Goal: Task Accomplishment & Management: Complete application form

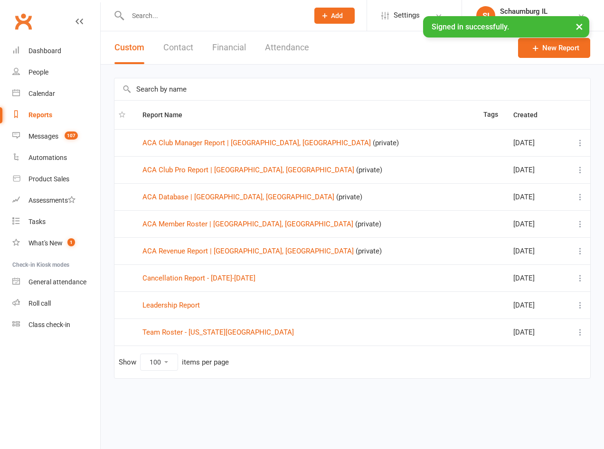
select select "100"
click at [153, 18] on input "text" at bounding box center [213, 15] width 177 height 13
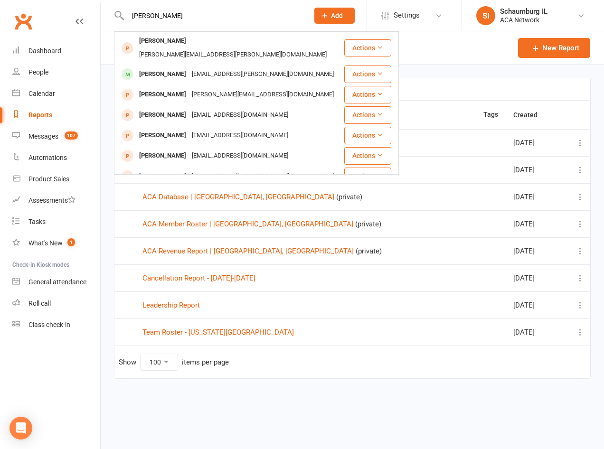
type input "[PERSON_NAME]"
click at [325, 14] on icon at bounding box center [325, 15] width 9 height 9
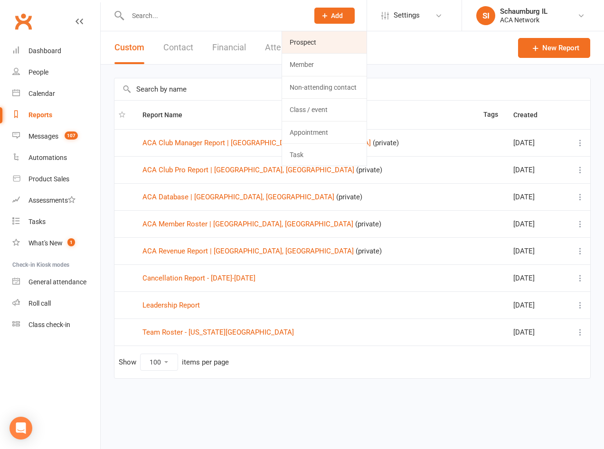
click at [313, 43] on link "Prospect" at bounding box center [324, 42] width 85 height 22
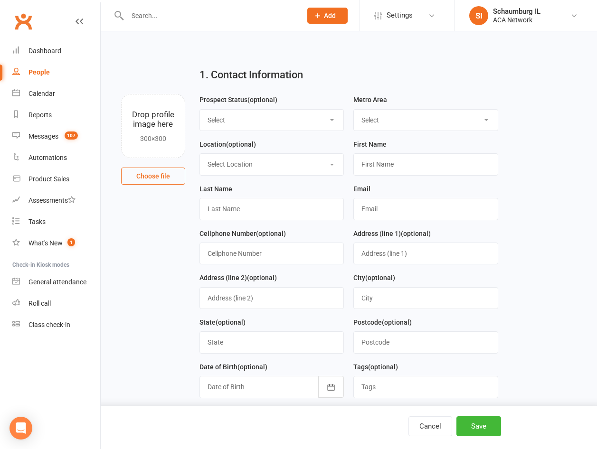
click at [230, 120] on select "Select Lead Guest Interview Not Interested" at bounding box center [272, 120] width 144 height 21
select select "Guest"
click at [200, 110] on select "Select Lead Guest Interview Not Interested" at bounding box center [272, 120] width 144 height 21
click at [383, 120] on select "Select ACA AL-[GEOGRAPHIC_DATA] [GEOGRAPHIC_DATA]-Mobile [GEOGRAPHIC_DATA]-Ft. …" at bounding box center [426, 120] width 144 height 21
select select "IL-[GEOGRAPHIC_DATA]"
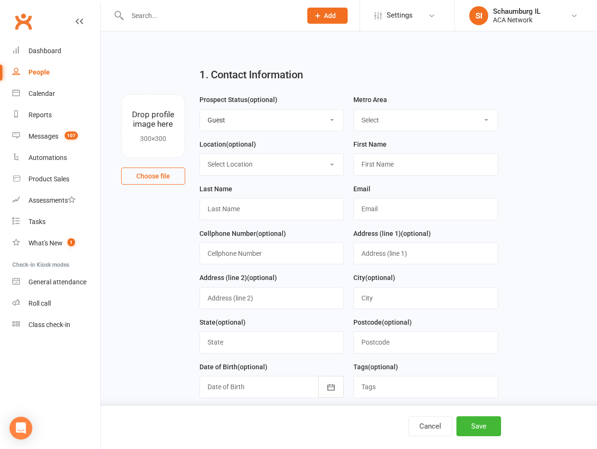
click at [354, 110] on select "Select ACA AL-[GEOGRAPHIC_DATA] [GEOGRAPHIC_DATA]-Mobile [GEOGRAPHIC_DATA]-Ft. …" at bounding box center [426, 120] width 144 height 21
click at [256, 163] on select "Select Location ACA Global Business Club ACA Rookie Club [GEOGRAPHIC_DATA], [GE…" at bounding box center [272, 164] width 144 height 21
select select "17"
click at [200, 155] on select "Select Location ACA Global Business Club ACA Rookie Club [GEOGRAPHIC_DATA], [GE…" at bounding box center [272, 164] width 144 height 21
click at [384, 167] on input "text" at bounding box center [425, 164] width 145 height 22
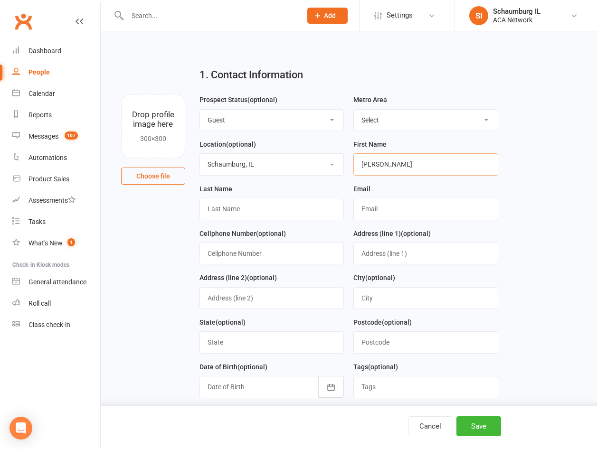
type input "[PERSON_NAME]"
click at [256, 212] on input "text" at bounding box center [272, 209] width 145 height 22
type input "[PERSON_NAME]"
click at [374, 209] on input "text" at bounding box center [425, 209] width 145 height 22
paste input "[PERSON_NAME][EMAIL_ADDRESS][PERSON_NAME][DOMAIN_NAME]"
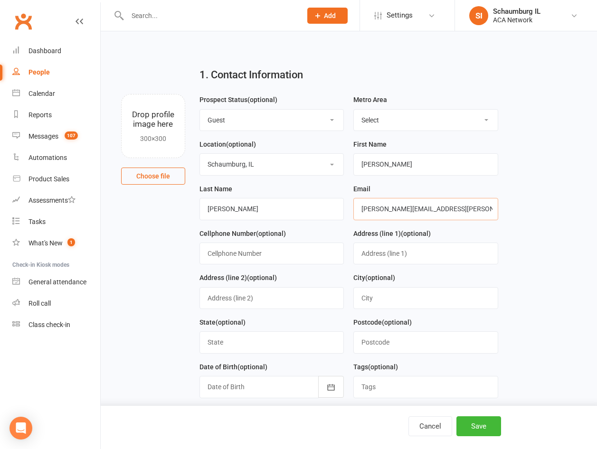
type input "[PERSON_NAME][EMAIL_ADDRESS][PERSON_NAME][DOMAIN_NAME]"
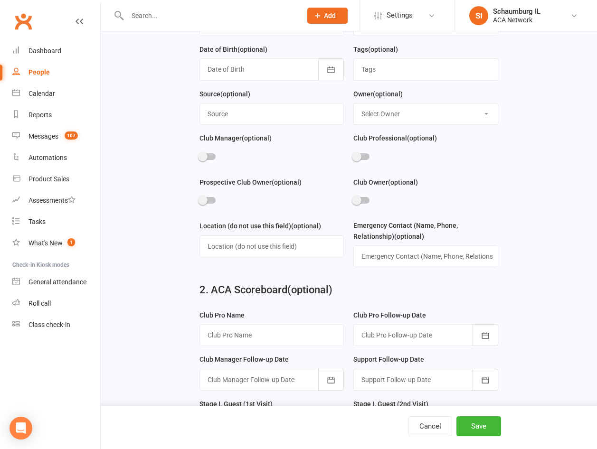
scroll to position [380, 0]
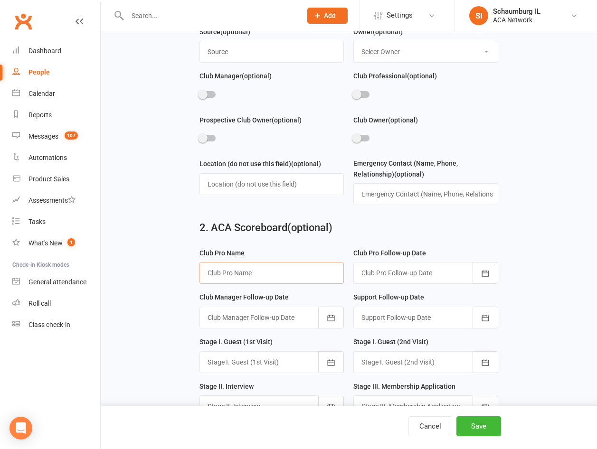
click at [248, 281] on input "text" at bounding box center [272, 273] width 145 height 22
type input "[PERSON_NAME]"
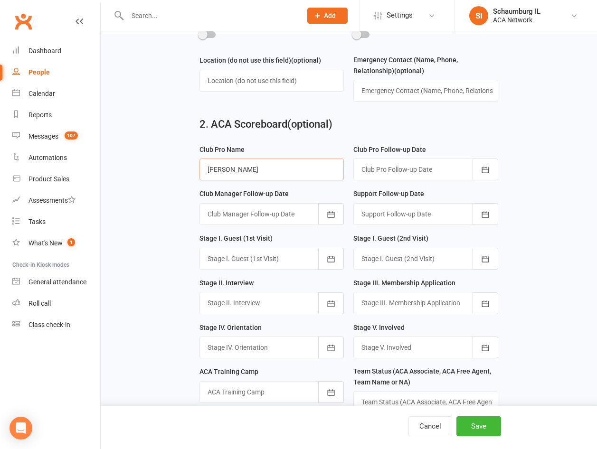
scroll to position [523, 0]
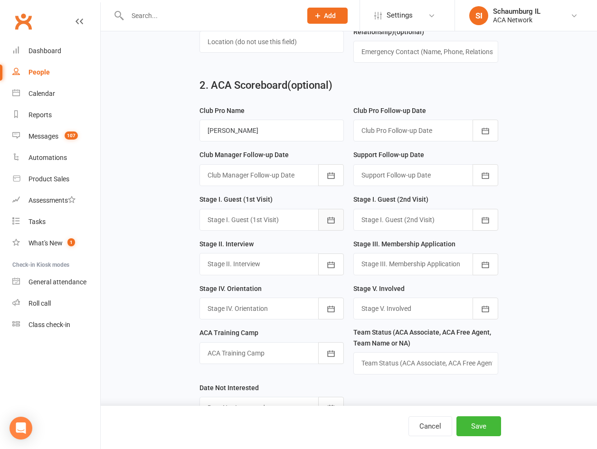
click at [330, 225] on icon "button" at bounding box center [331, 221] width 10 height 10
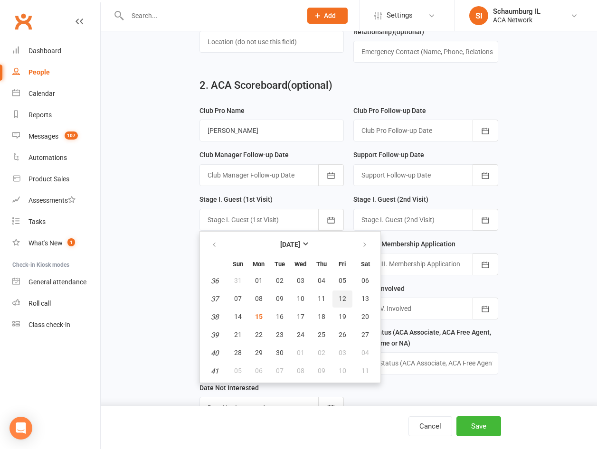
click at [345, 302] on span "12" at bounding box center [343, 299] width 8 height 8
type input "[DATE]"
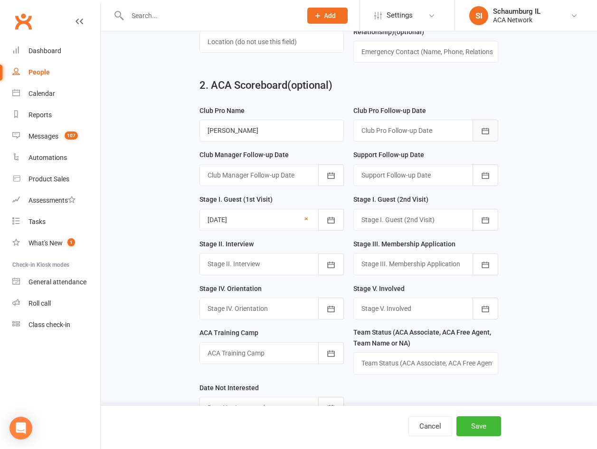
click at [485, 134] on icon "button" at bounding box center [486, 131] width 10 height 10
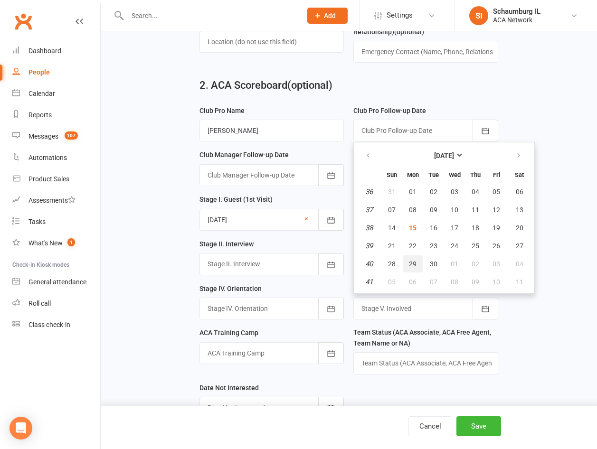
click at [414, 268] on span "29" at bounding box center [413, 264] width 8 height 8
type input "[DATE]"
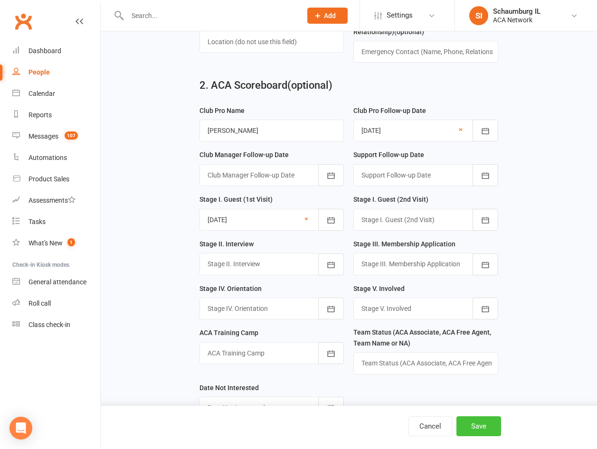
click at [475, 427] on button "Save" at bounding box center [479, 427] width 45 height 20
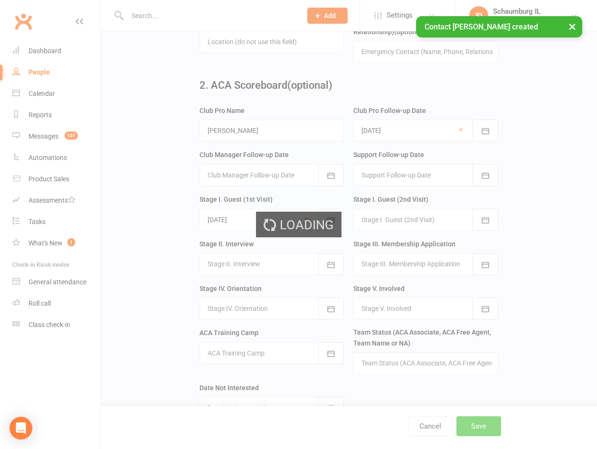
scroll to position [0, 0]
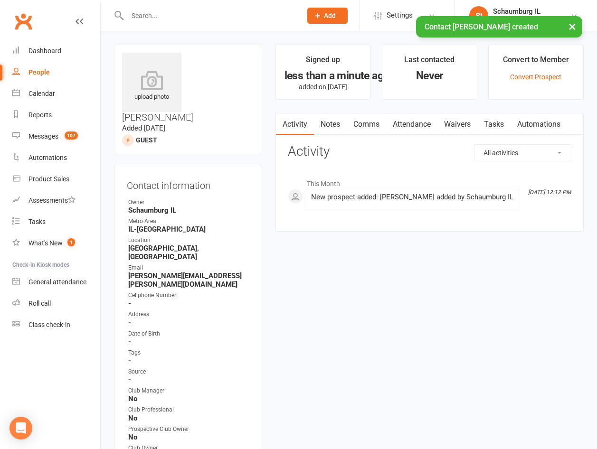
click at [196, 16] on div "× Contact [PERSON_NAME] created" at bounding box center [292, 16] width 585 height 0
click at [155, 12] on input "text" at bounding box center [209, 15] width 171 height 13
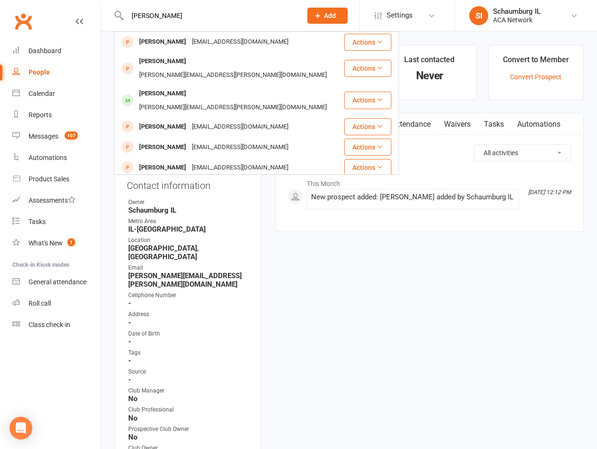
type input "[PERSON_NAME]"
click at [327, 17] on span "Add" at bounding box center [330, 16] width 12 height 8
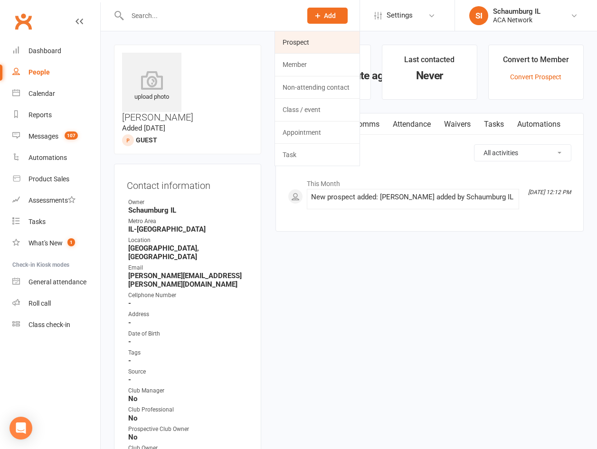
click at [310, 39] on link "Prospect" at bounding box center [317, 42] width 85 height 22
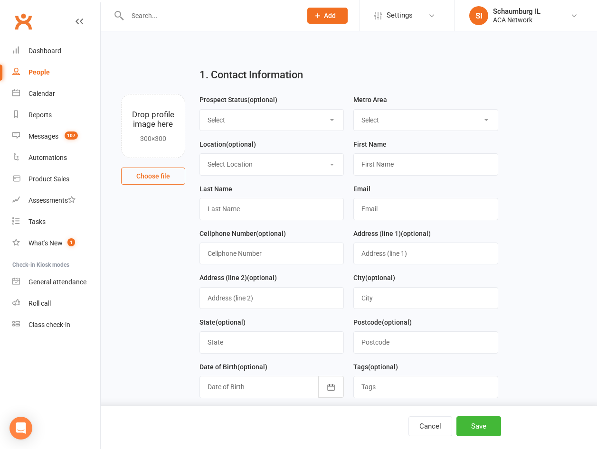
click at [327, 12] on span "Add" at bounding box center [330, 16] width 12 height 8
click at [239, 116] on select "Select Lead Guest Interview Not Interested" at bounding box center [272, 120] width 144 height 21
select select "Guest"
click at [200, 110] on select "Select Lead Guest Interview Not Interested" at bounding box center [272, 120] width 144 height 21
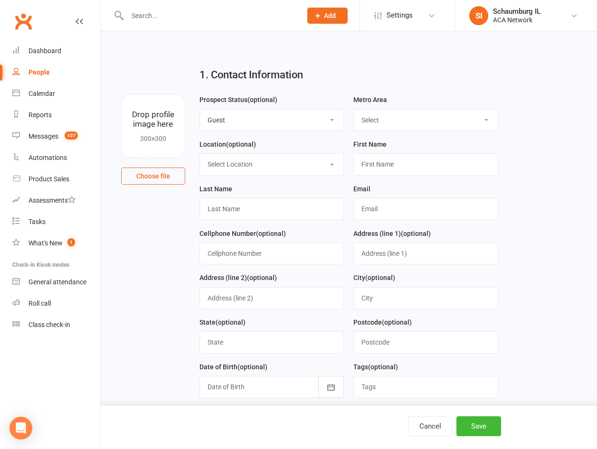
click at [385, 116] on select "Select ACA AL-[GEOGRAPHIC_DATA] [GEOGRAPHIC_DATA]-Mobile [GEOGRAPHIC_DATA]-Ft. …" at bounding box center [426, 120] width 144 height 21
select select "IL-[GEOGRAPHIC_DATA]"
click at [354, 110] on select "Select ACA AL-[GEOGRAPHIC_DATA] [GEOGRAPHIC_DATA]-Mobile [GEOGRAPHIC_DATA]-Ft. …" at bounding box center [426, 120] width 144 height 21
click at [281, 167] on select "Select Location ACA Global Business Club ACA Rookie Club [GEOGRAPHIC_DATA], [GE…" at bounding box center [272, 164] width 144 height 21
select select "17"
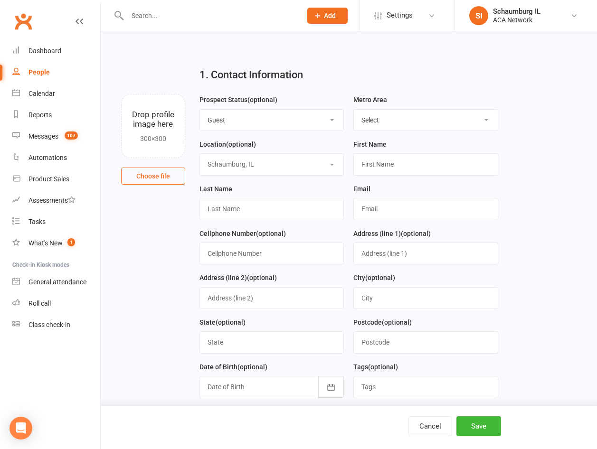
click at [200, 155] on select "Select Location ACA Global Business Club ACA Rookie Club [GEOGRAPHIC_DATA], [GE…" at bounding box center [272, 164] width 144 height 21
click at [411, 162] on input "text" at bounding box center [425, 164] width 145 height 22
type input "[PERSON_NAME]"
click at [384, 213] on input "text" at bounding box center [425, 209] width 145 height 22
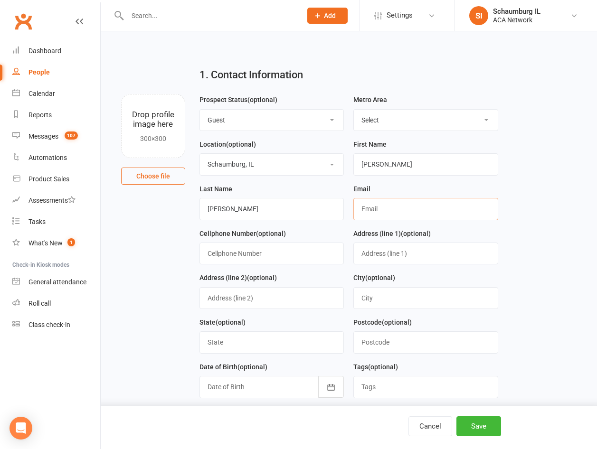
paste input "[EMAIL_ADDRESS][DOMAIN_NAME]"
type input "[EMAIL_ADDRESS][DOMAIN_NAME]"
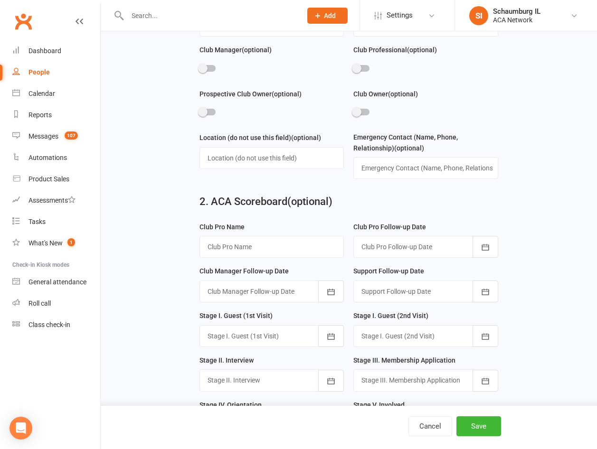
scroll to position [475, 0]
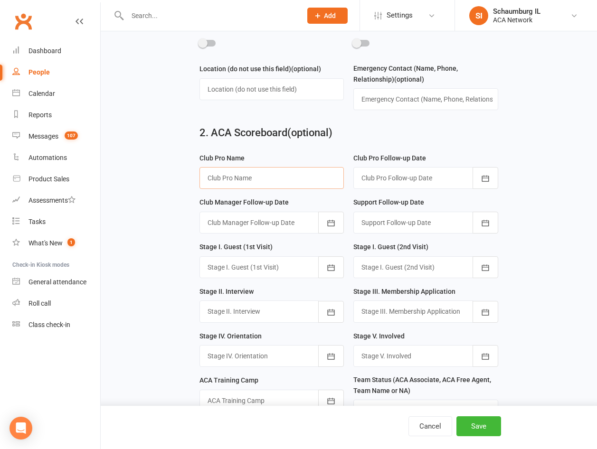
click at [273, 189] on input "text" at bounding box center [272, 178] width 145 height 22
type input "[PERSON_NAME]"
click at [489, 181] on icon "button" at bounding box center [486, 179] width 10 height 10
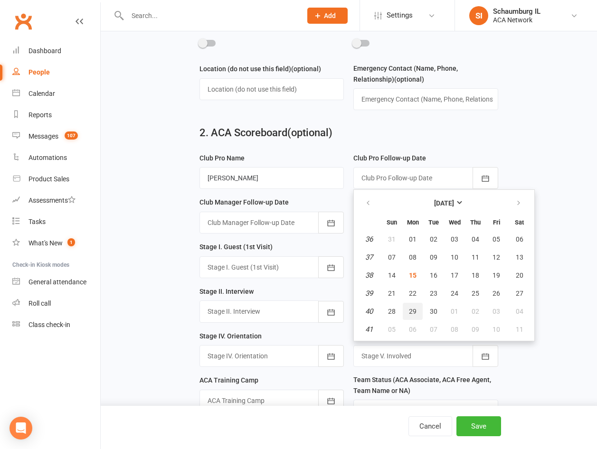
click at [415, 312] on button "29" at bounding box center [413, 311] width 20 height 17
type input "[DATE]"
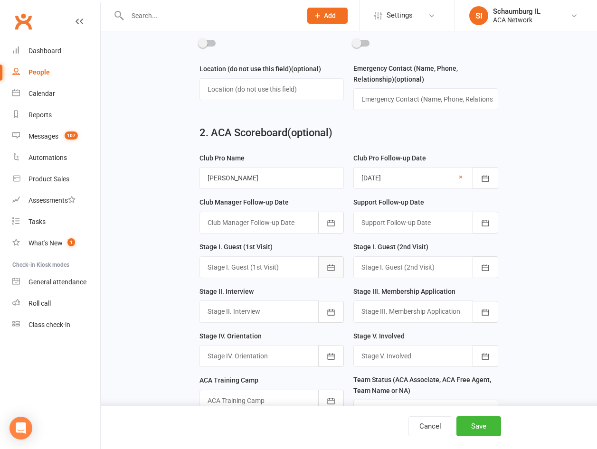
click at [336, 268] on button "button" at bounding box center [331, 268] width 26 height 22
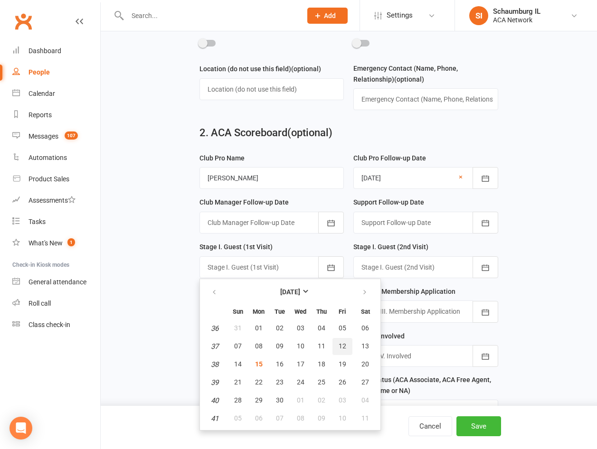
click at [340, 349] on span "12" at bounding box center [343, 347] width 8 height 8
type input "[DATE]"
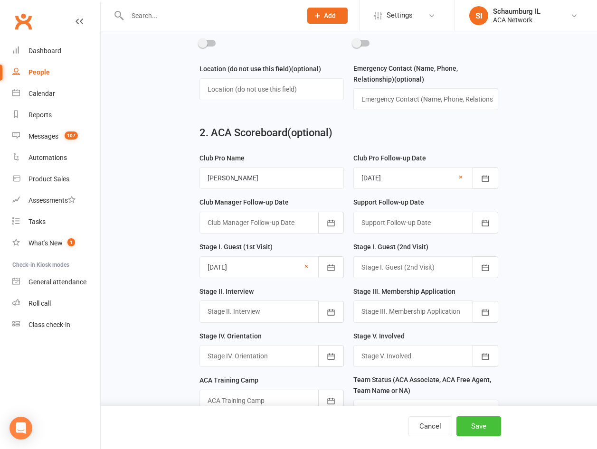
click at [484, 424] on button "Save" at bounding box center [479, 427] width 45 height 20
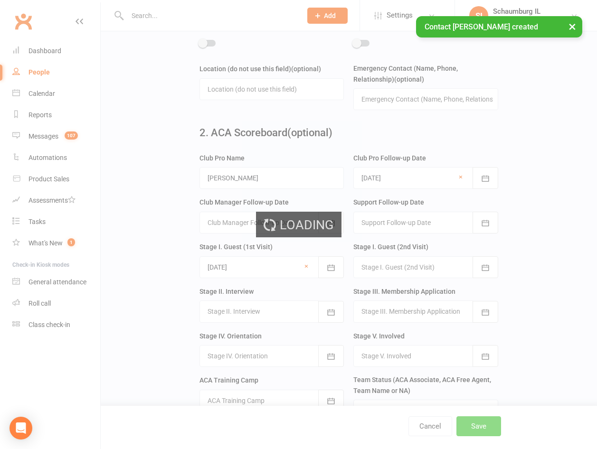
scroll to position [0, 0]
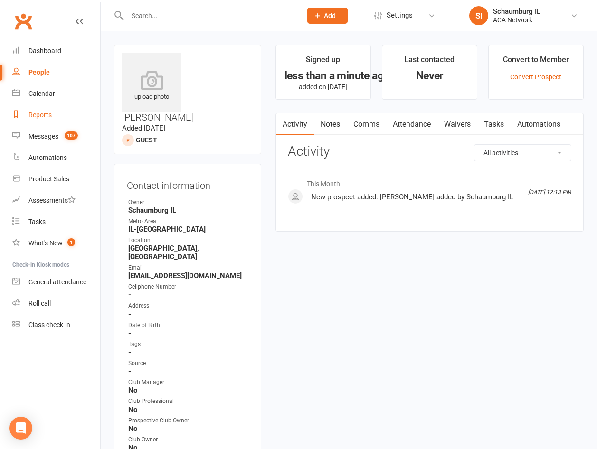
click at [37, 115] on div "Reports" at bounding box center [40, 115] width 23 height 8
select select "100"
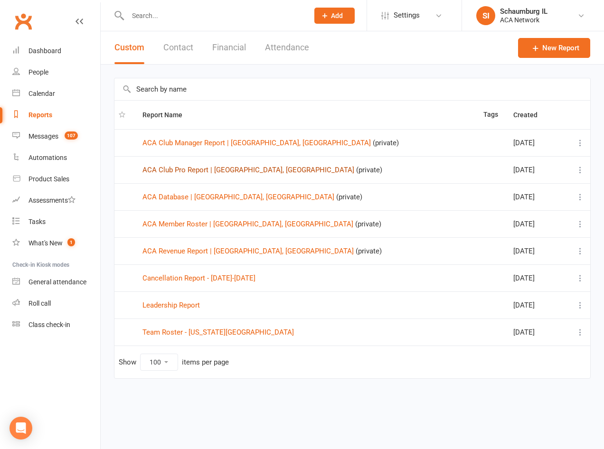
click at [230, 172] on link "ACA Club Pro Report | [GEOGRAPHIC_DATA], [GEOGRAPHIC_DATA]" at bounding box center [249, 170] width 212 height 9
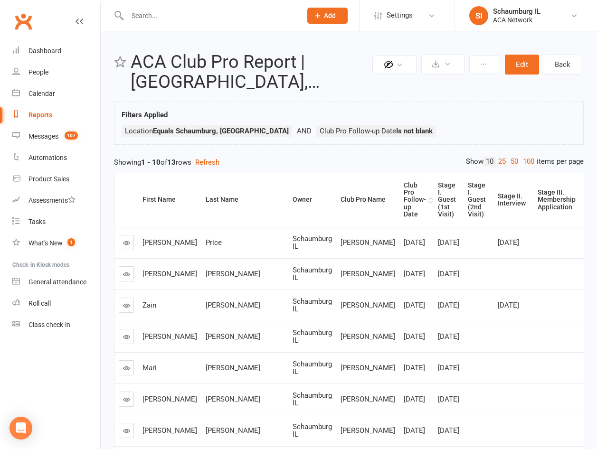
click at [404, 194] on div "Club Pro Follow-up Date" at bounding box center [415, 200] width 22 height 37
click at [221, 12] on input "text" at bounding box center [209, 15] width 171 height 13
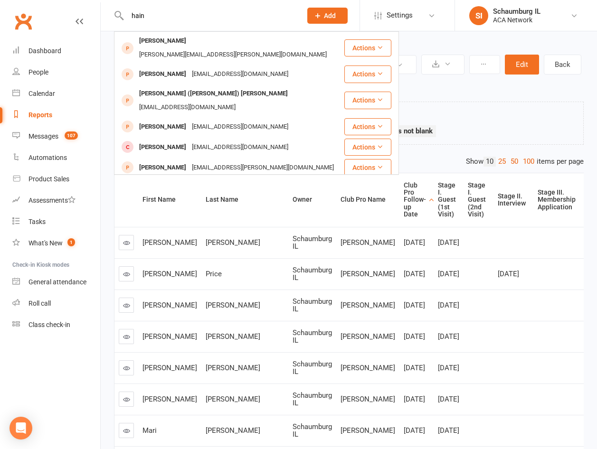
type input "hain"
